Goal: Task Accomplishment & Management: Complete application form

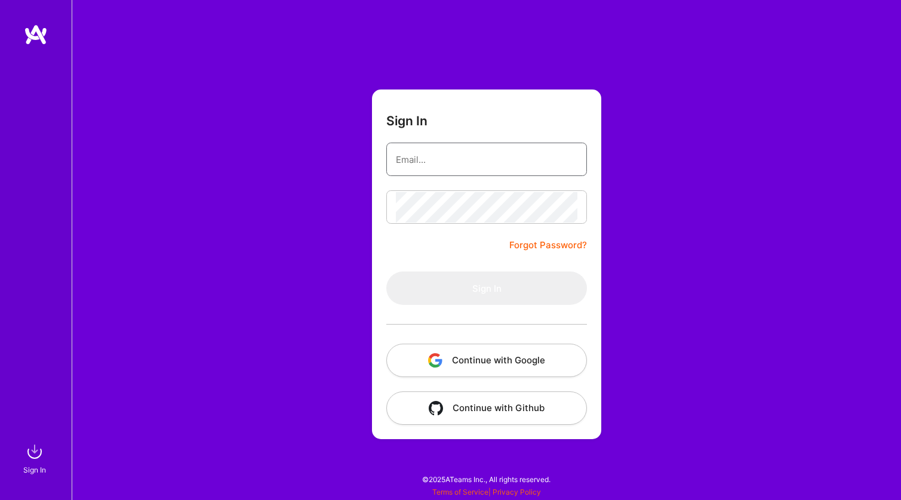
click at [461, 168] on input "email" at bounding box center [486, 159] width 181 height 30
type input "[EMAIL_ADDRESS][PERSON_NAME][DOMAIN_NAME]"
click at [520, 356] on button "Continue with Google" at bounding box center [486, 360] width 201 height 33
click at [507, 360] on button "Continue with Google" at bounding box center [486, 360] width 201 height 33
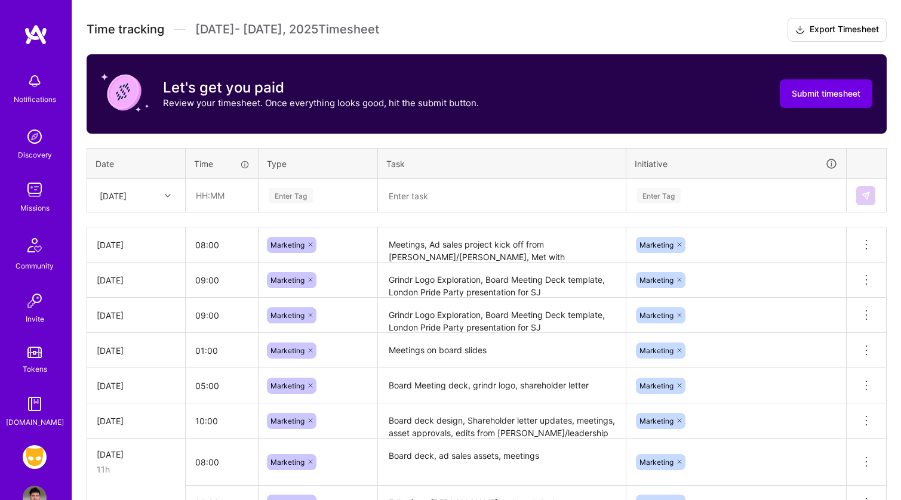
scroll to position [329, 0]
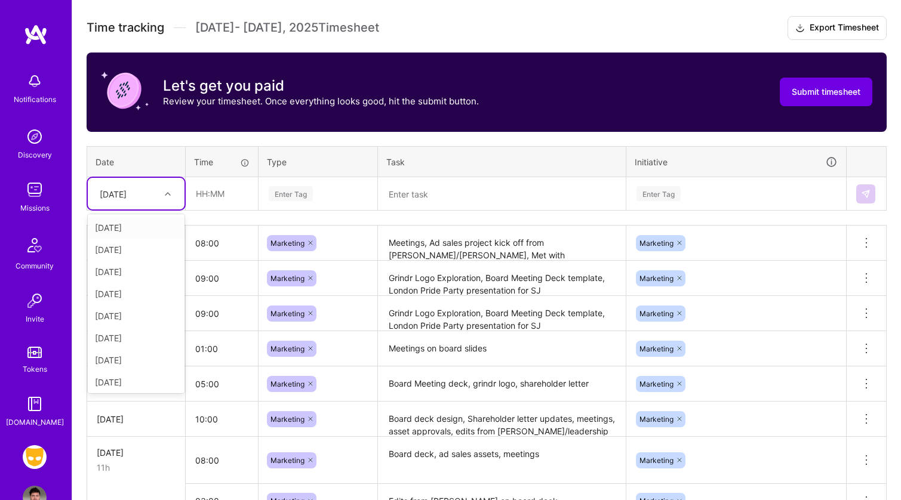
click at [143, 200] on div "[DATE]" at bounding box center [127, 194] width 66 height 20
click at [135, 356] on div "[DATE]" at bounding box center [136, 360] width 97 height 22
click at [137, 201] on div "[DATE]" at bounding box center [127, 194] width 66 height 20
click at [146, 356] on div "[DATE]" at bounding box center [136, 358] width 97 height 22
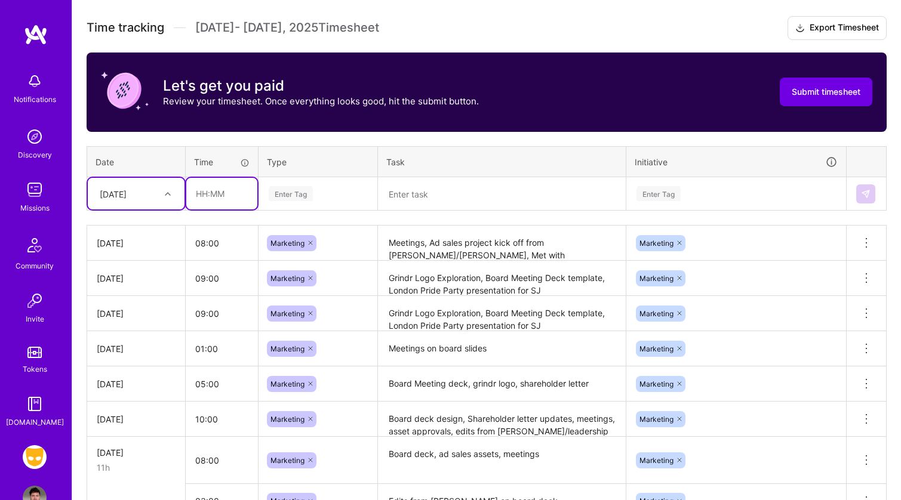
click at [212, 192] on input "text" at bounding box center [221, 194] width 71 height 32
type input "08:00"
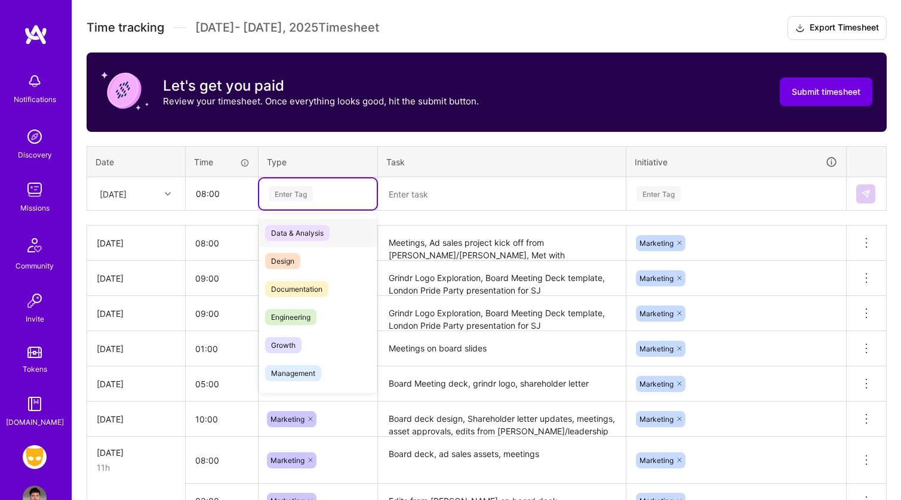
click at [282, 193] on div "Enter Tag" at bounding box center [291, 193] width 44 height 19
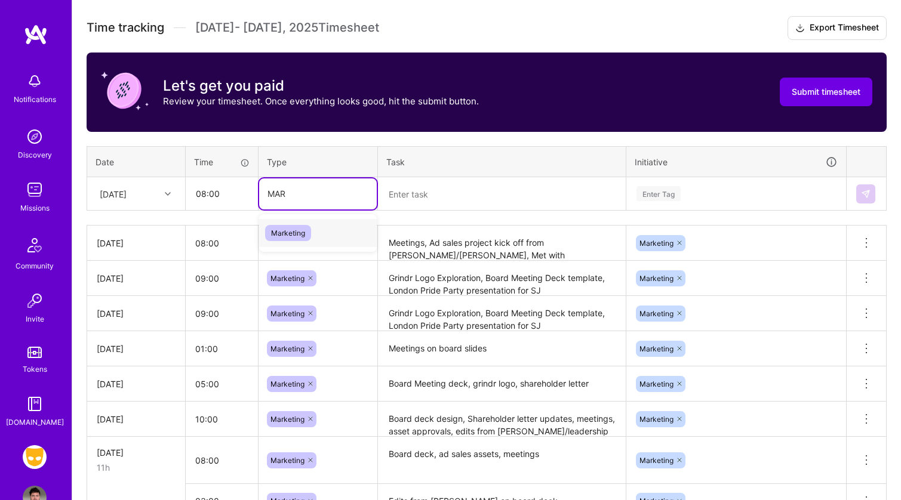
type input "[PERSON_NAME]"
type input "="
click at [300, 193] on input "marketing" at bounding box center [287, 193] width 41 height 13
type input "mar"
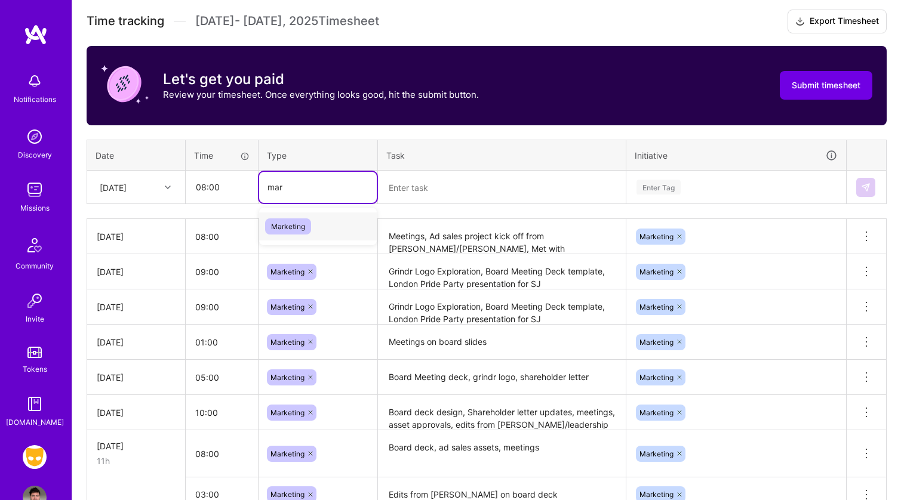
click at [292, 224] on span "Marketing" at bounding box center [288, 226] width 46 height 16
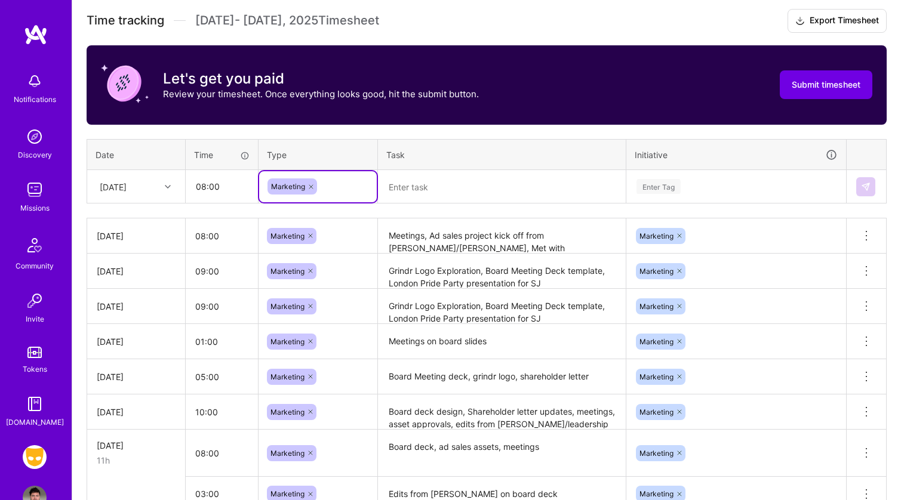
scroll to position [333, 0]
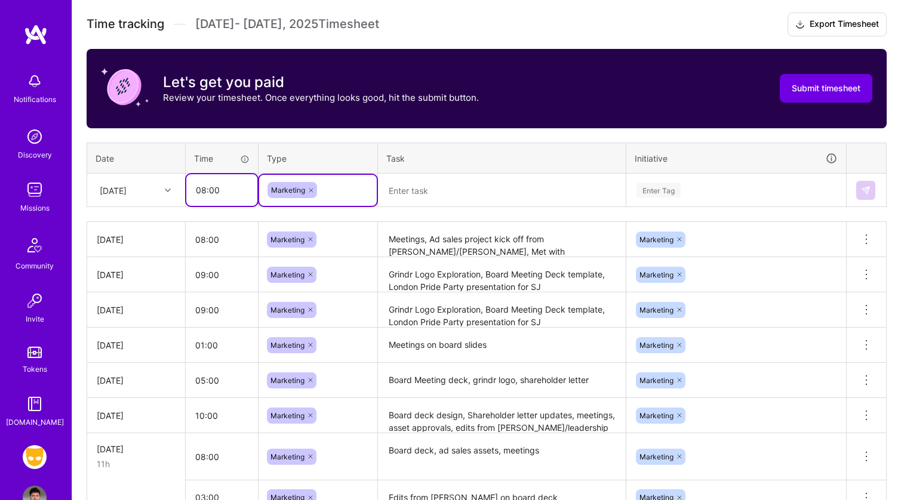
click at [224, 195] on input "08:00" at bounding box center [221, 190] width 71 height 32
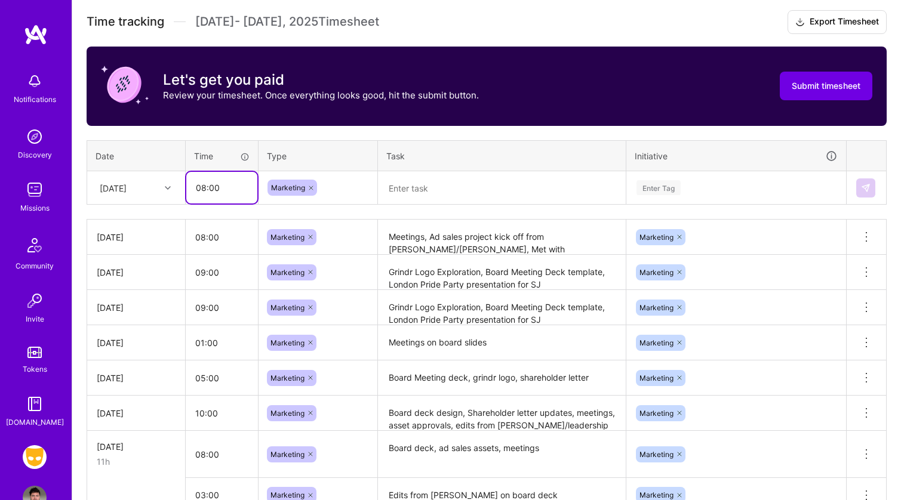
click at [202, 192] on input "08:00" at bounding box center [221, 188] width 71 height 32
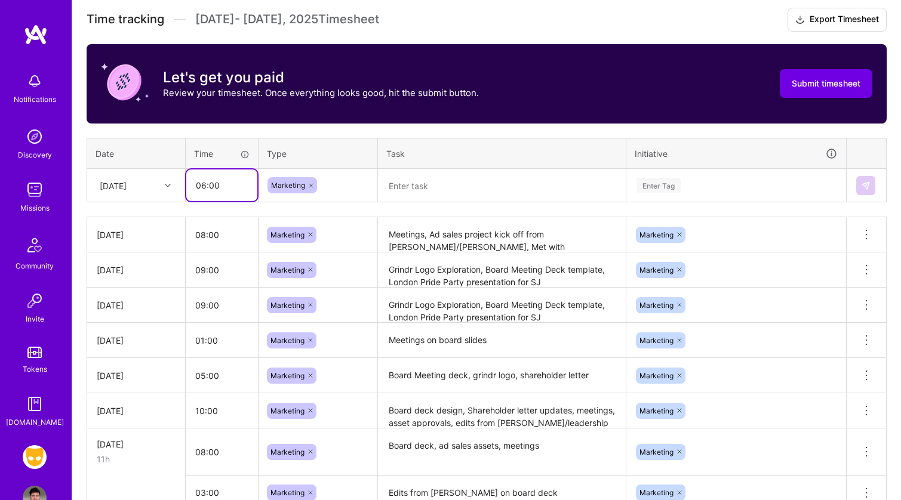
type input "06:00"
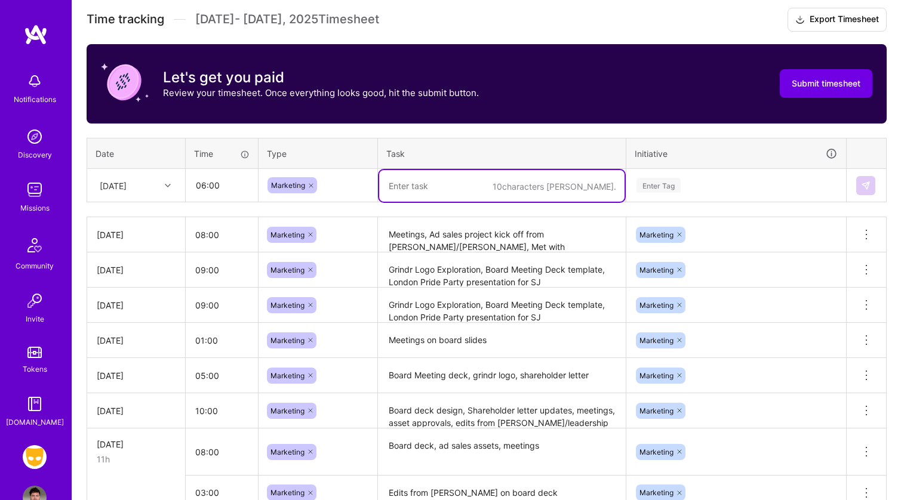
click at [430, 180] on textarea at bounding box center [501, 186] width 245 height 32
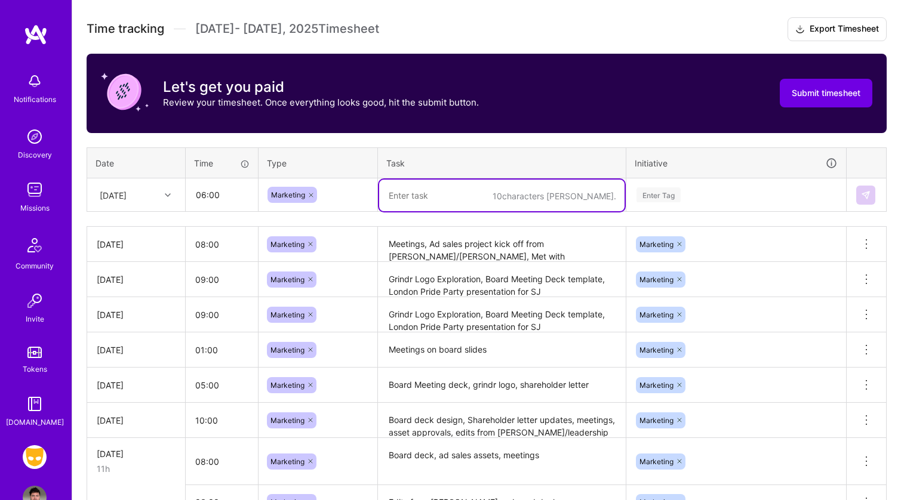
scroll to position [326, 0]
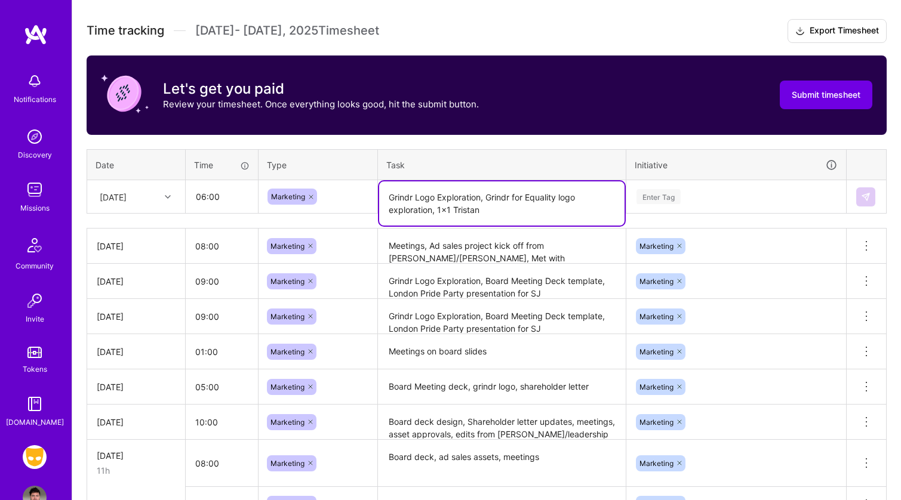
type textarea "Grindr Logo Exploration, Grindr for Equality logo exploration, 1x1 Tristan"
click at [659, 186] on div "Enter Tag" at bounding box center [736, 196] width 218 height 31
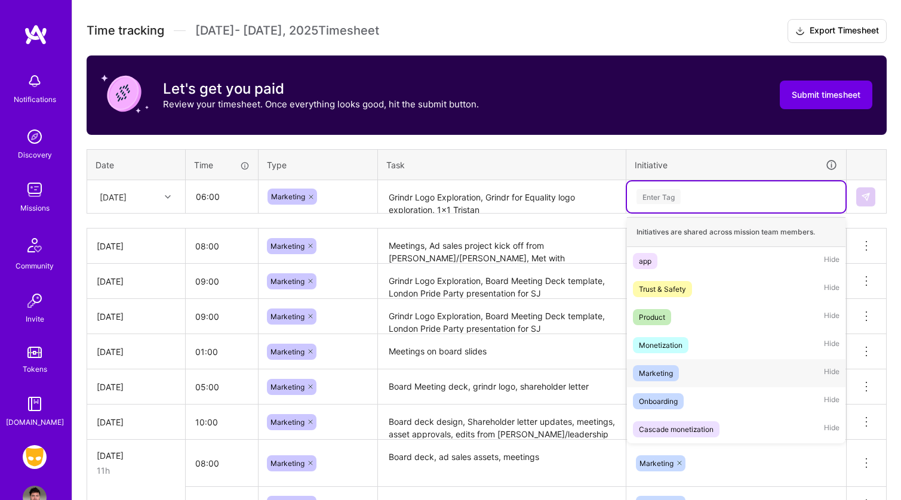
click at [679, 372] on div "Marketing Hide" at bounding box center [736, 373] width 218 height 28
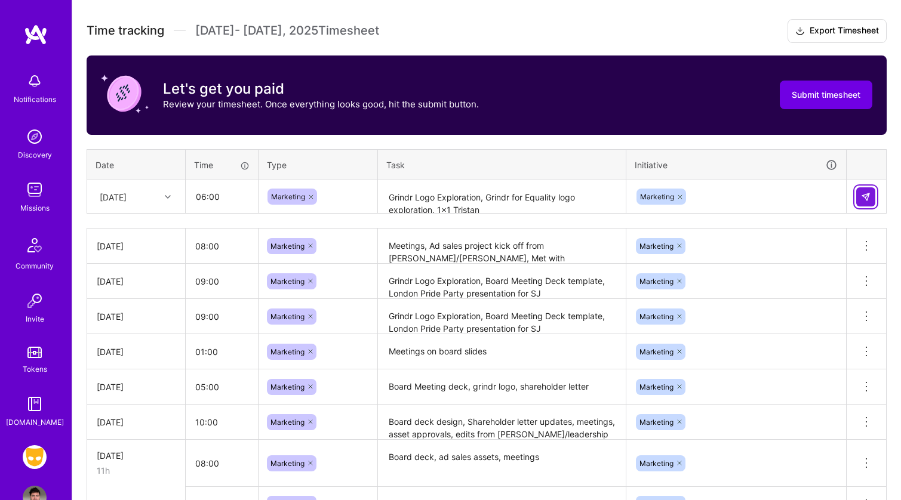
click at [867, 203] on button at bounding box center [865, 196] width 19 height 19
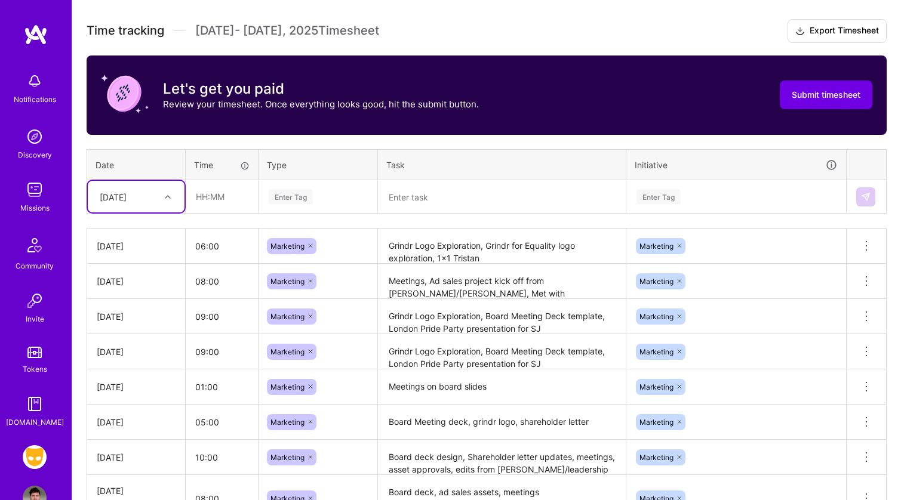
click at [165, 153] on th "Date" at bounding box center [136, 164] width 98 height 31
click at [153, 193] on div "[DATE]" at bounding box center [127, 197] width 66 height 20
drag, startPoint x: 152, startPoint y: 384, endPoint x: 163, endPoint y: 368, distance: 19.2
click at [152, 384] on div "[DATE]" at bounding box center [136, 383] width 97 height 22
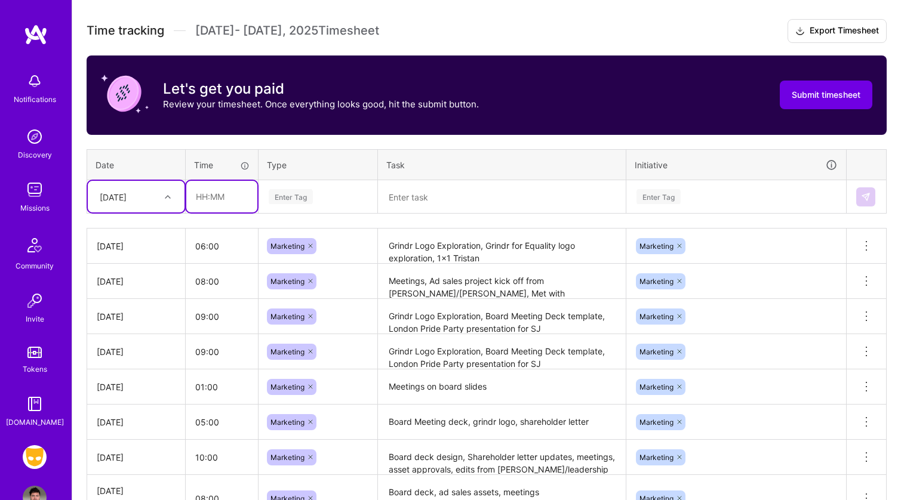
click at [201, 200] on input "text" at bounding box center [221, 197] width 71 height 32
type input "08:00"
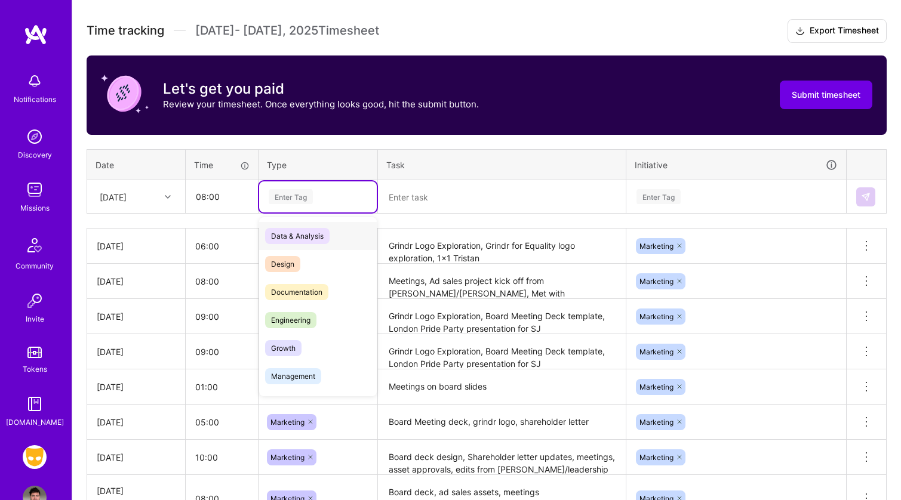
click at [305, 196] on div "Enter Tag" at bounding box center [291, 196] width 44 height 19
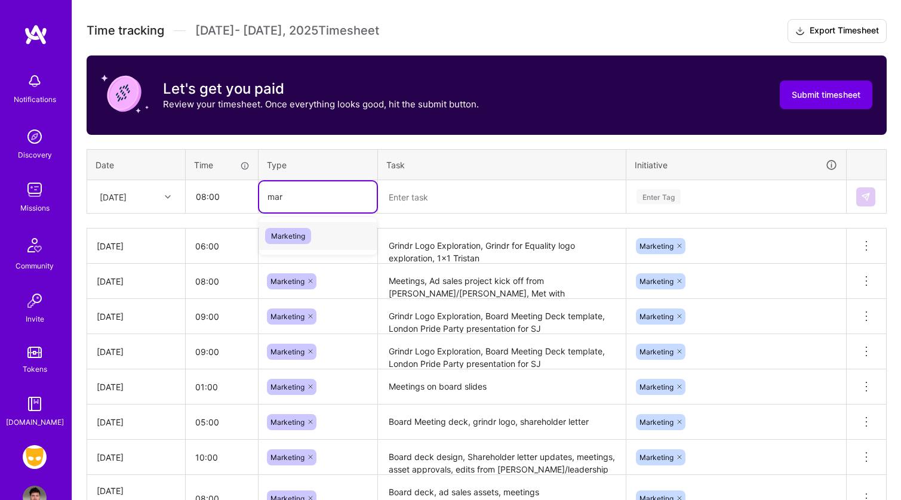
type input "mark"
click at [295, 231] on span "Marketing" at bounding box center [288, 236] width 46 height 16
click at [420, 200] on textarea at bounding box center [501, 197] width 245 height 32
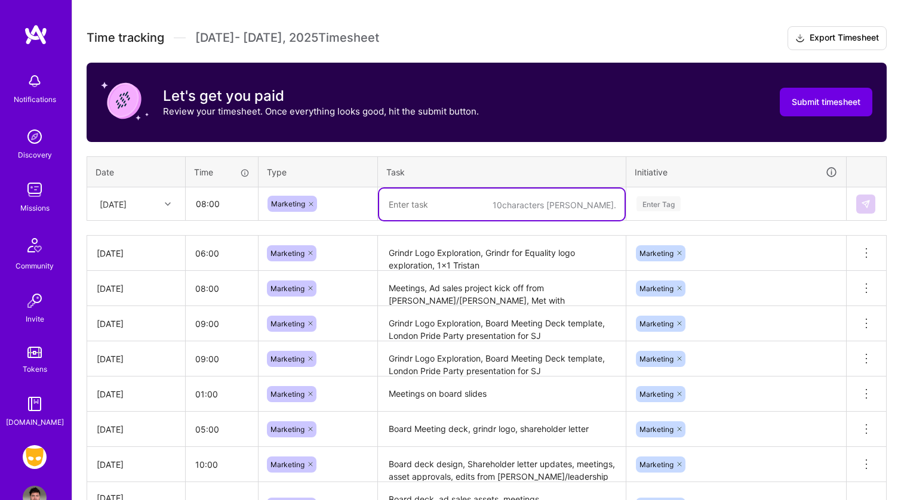
scroll to position [316, 0]
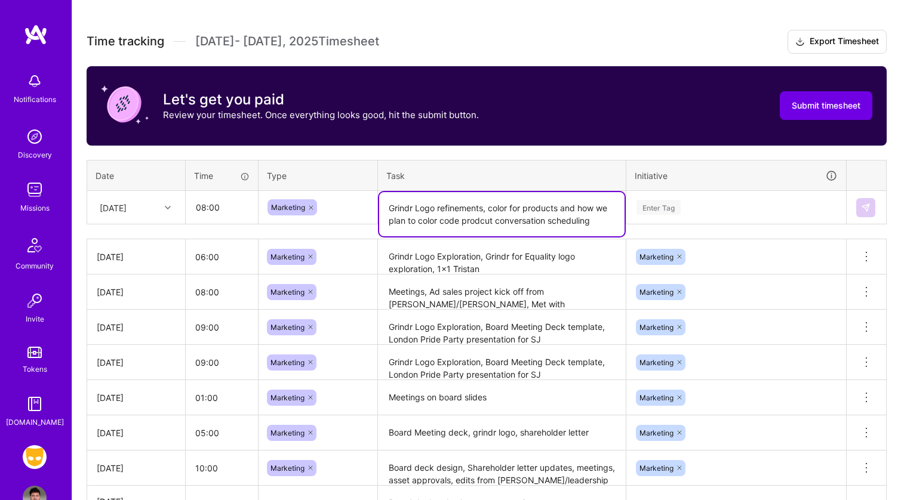
click at [567, 207] on textarea "Grindr Logo refinements, color for products and how we plan to color code prodc…" at bounding box center [501, 214] width 245 height 44
click at [575, 207] on textarea "Grindr Logo refinements, color for products and how we plan to color code prodc…" at bounding box center [501, 214] width 245 height 44
drag, startPoint x: 574, startPoint y: 207, endPoint x: 490, endPoint y: 208, distance: 83.6
click at [490, 208] on textarea "Grindr Logo refinements, color for products and how we plan to color code prodc…" at bounding box center [501, 214] width 245 height 44
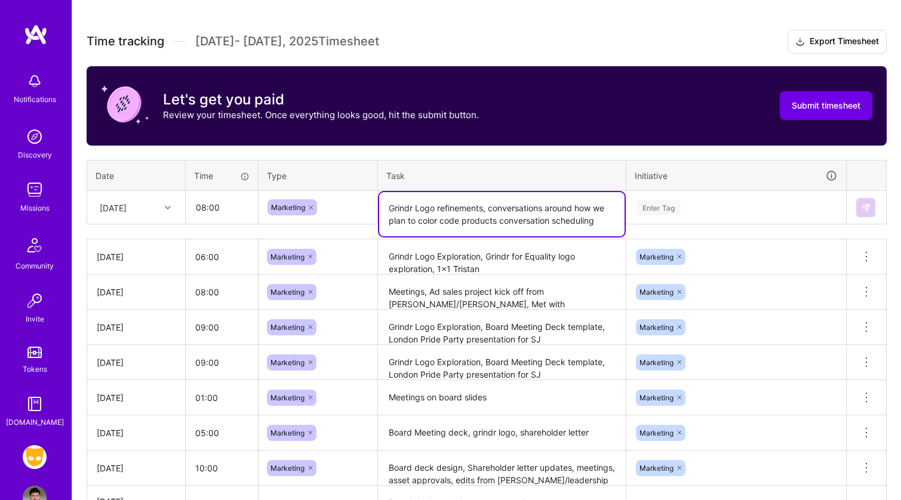
click at [519, 218] on textarea "Grindr Logo refinements, conversations around how we plan to color code product…" at bounding box center [501, 214] width 245 height 44
click at [520, 218] on textarea "Grindr Logo refinements, conversations around how we plan to color code product…" at bounding box center [501, 214] width 245 height 44
click at [547, 218] on textarea "Grindr Logo refinements, conversations around how we plan to color code product…" at bounding box center [501, 214] width 245 height 44
type textarea "Grindr Logo refinements, conversations around how we plan to color code product…"
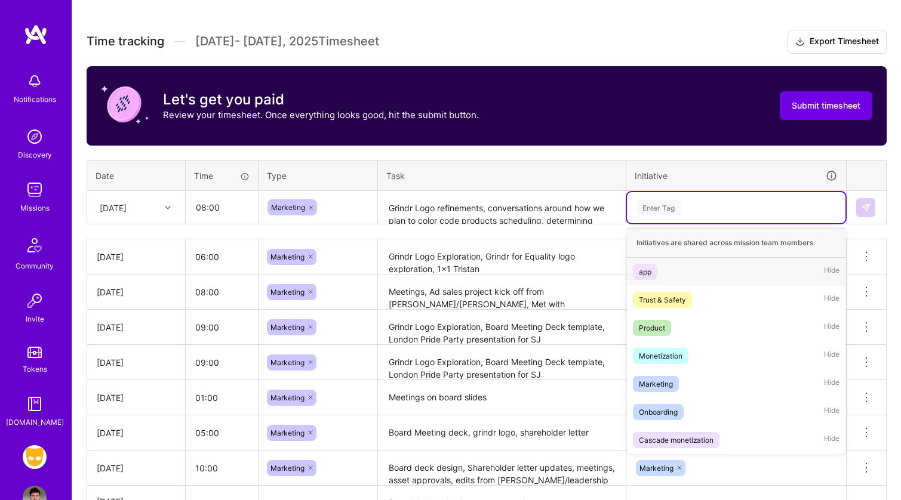
click at [652, 198] on div "Enter Tag" at bounding box center [736, 207] width 218 height 31
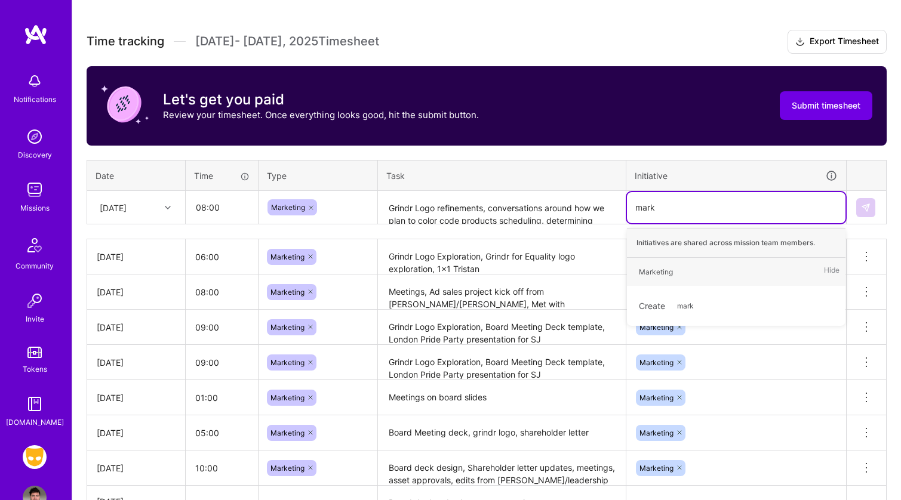
type input "marke"
click at [650, 269] on div "Marketing" at bounding box center [656, 272] width 34 height 13
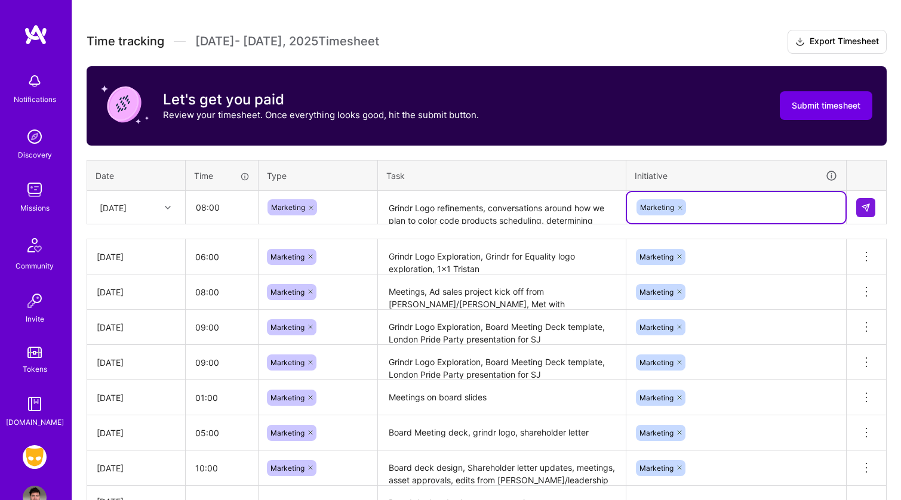
click at [602, 218] on textarea "Grindr Logo refinements, conversations around how we plan to color code product…" at bounding box center [501, 208] width 245 height 32
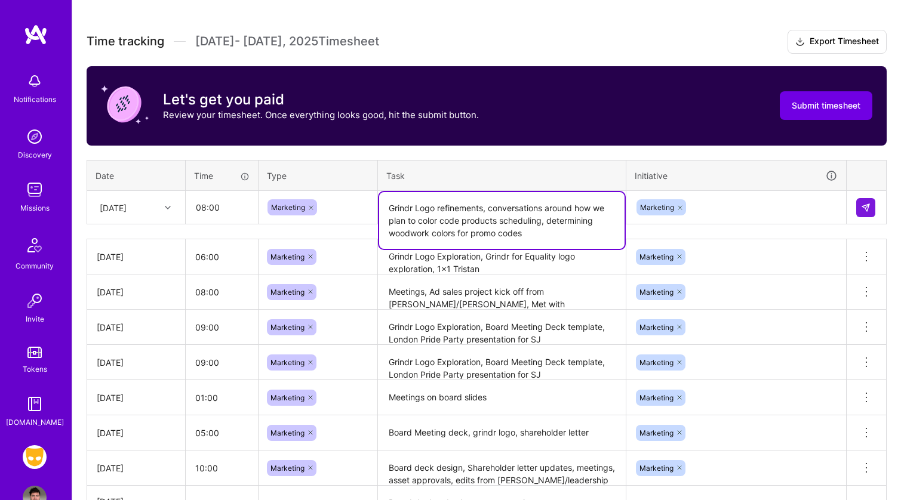
click at [543, 233] on textarea "Grindr Logo refinements, conversations around how we plan to color code product…" at bounding box center [501, 220] width 245 height 57
type textarea "Grindr Logo refinements, conversations around how we plan to color code product…"
click at [834, 207] on div "Marketing" at bounding box center [736, 207] width 202 height 19
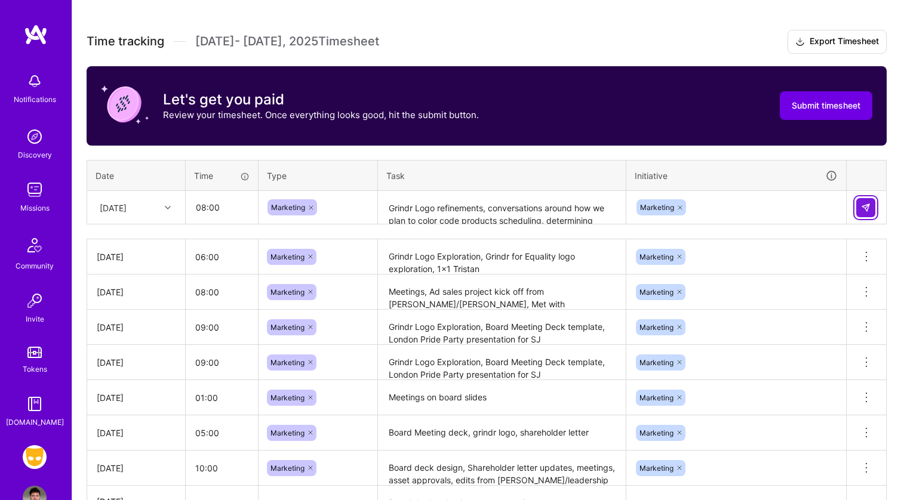
click at [866, 207] on img at bounding box center [866, 208] width 10 height 10
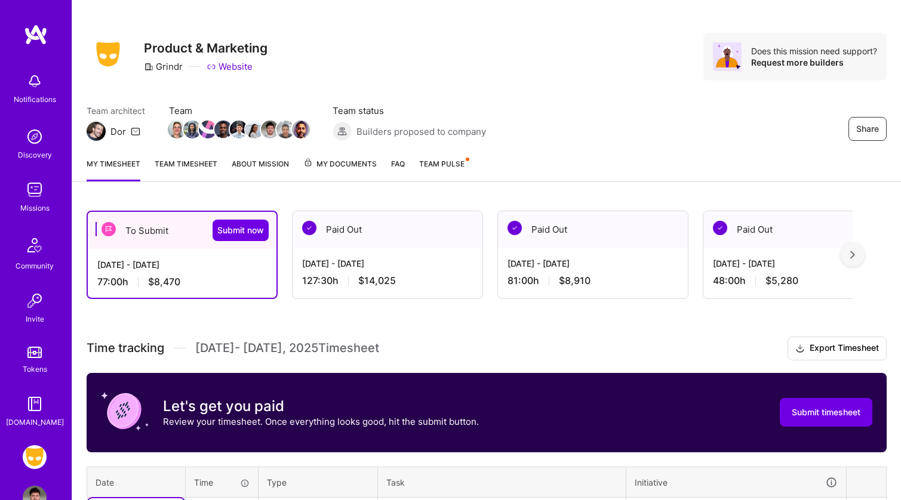
scroll to position [0, 0]
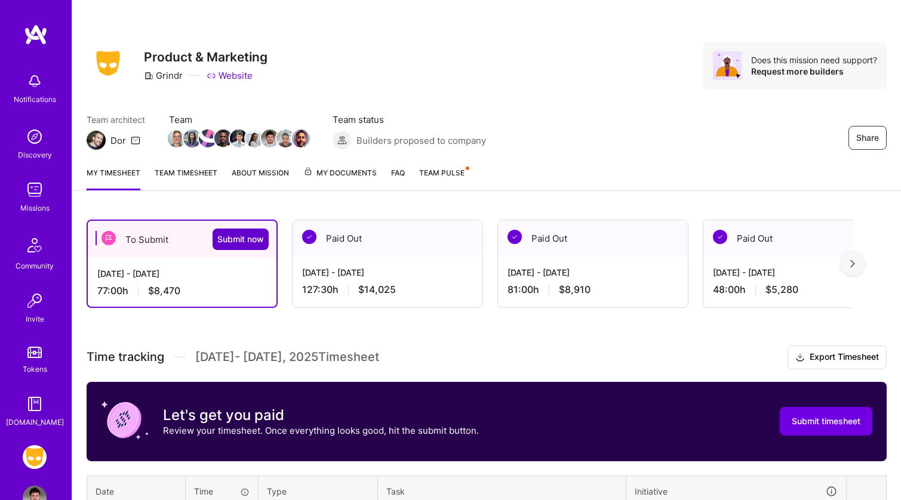
click at [245, 243] on span "Submit now" at bounding box center [240, 239] width 47 height 12
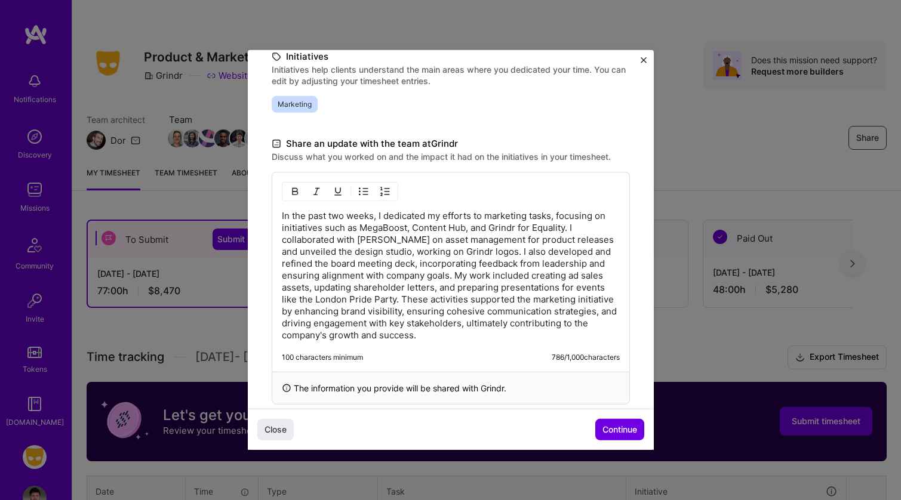
scroll to position [305, 0]
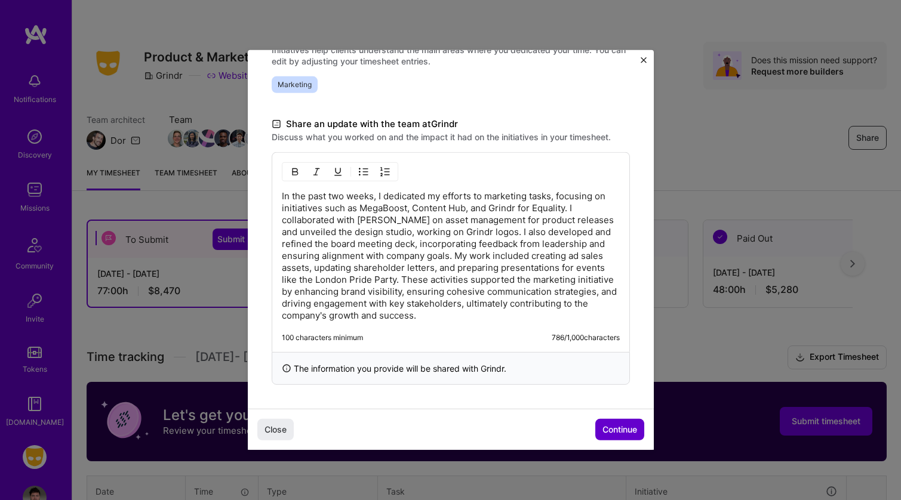
click at [614, 426] on span "Continue" at bounding box center [619, 430] width 35 height 12
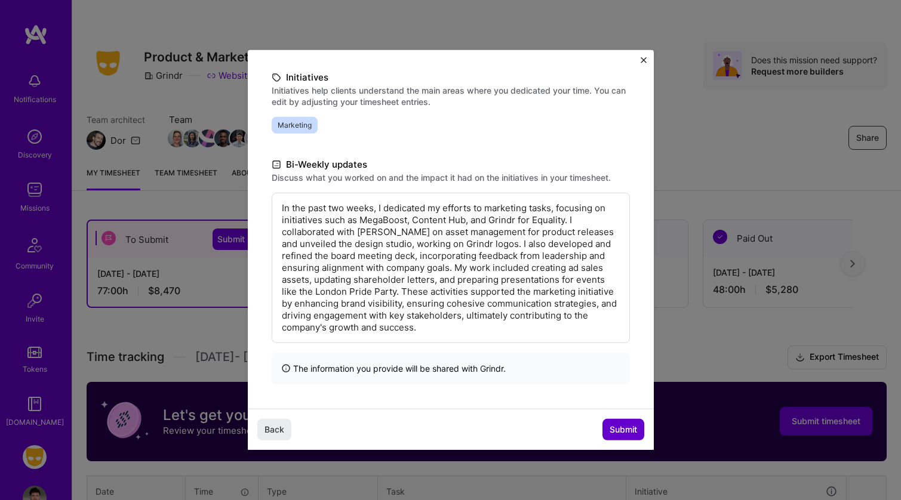
scroll to position [144, 0]
click at [616, 427] on span "Submit" at bounding box center [622, 430] width 27 height 12
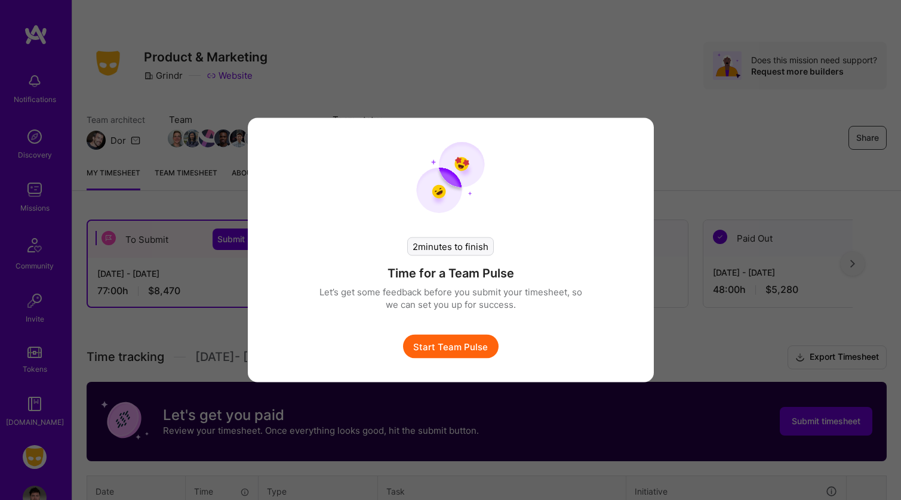
click at [485, 349] on button "Start Team Pulse" at bounding box center [450, 347] width 95 height 24
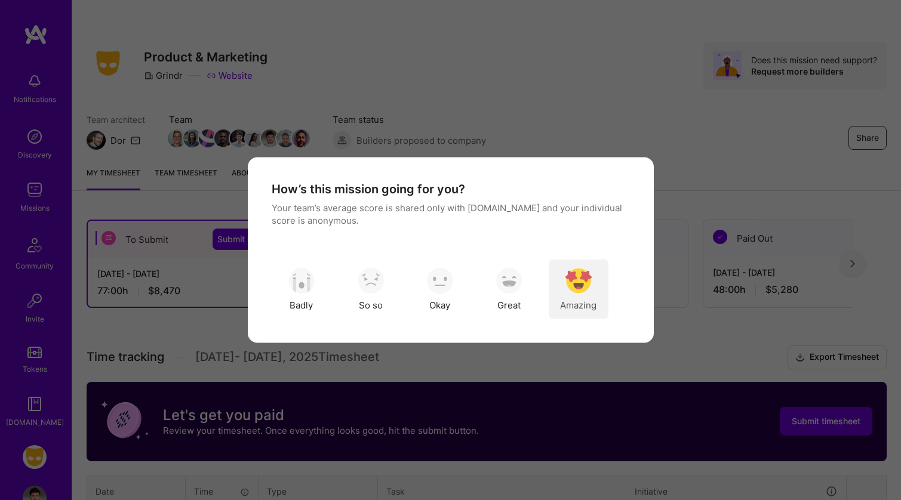
click at [581, 285] on img "modal" at bounding box center [578, 280] width 26 height 26
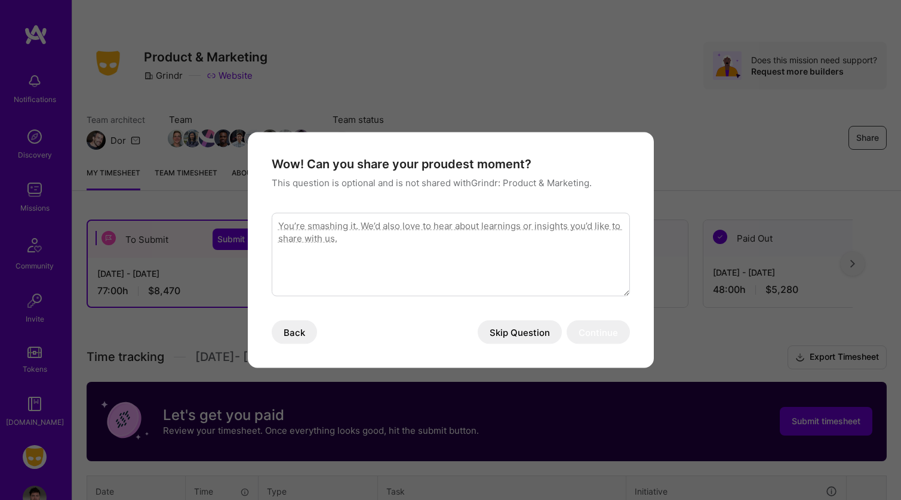
click at [520, 319] on div "Wow! Can you share your proudest moment? This question is optional and is not s…" at bounding box center [451, 250] width 358 height 188
click at [520, 322] on button "Skip Question" at bounding box center [519, 332] width 84 height 24
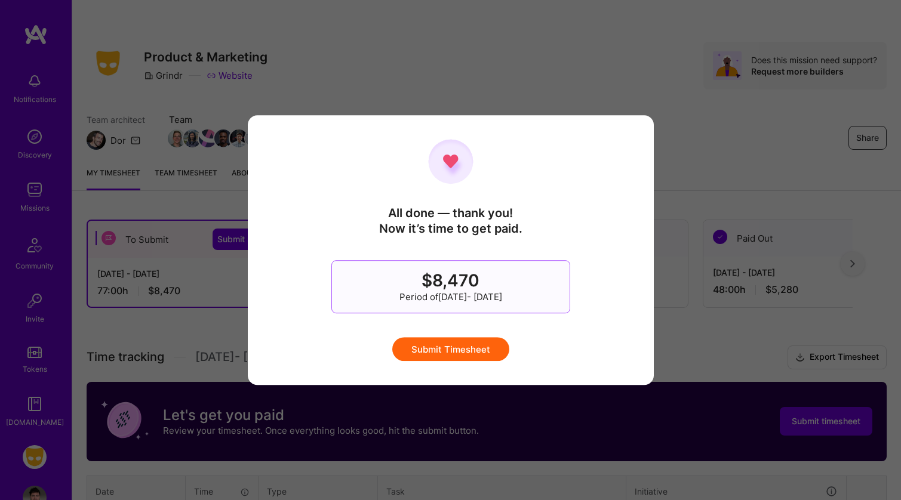
click at [479, 343] on button "Submit Timesheet" at bounding box center [450, 349] width 117 height 24
